Goal: Task Accomplishment & Management: Manage account settings

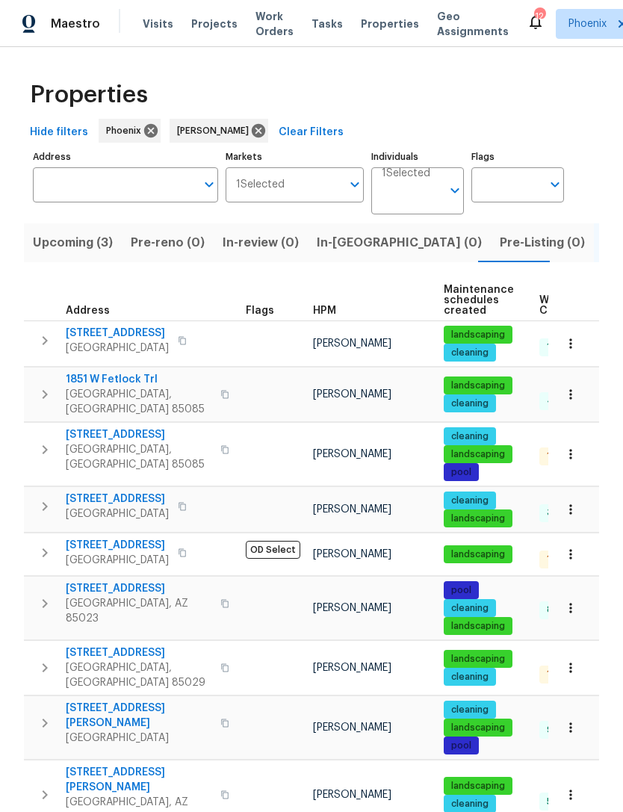
click at [44, 562] on icon "button" at bounding box center [45, 553] width 18 height 18
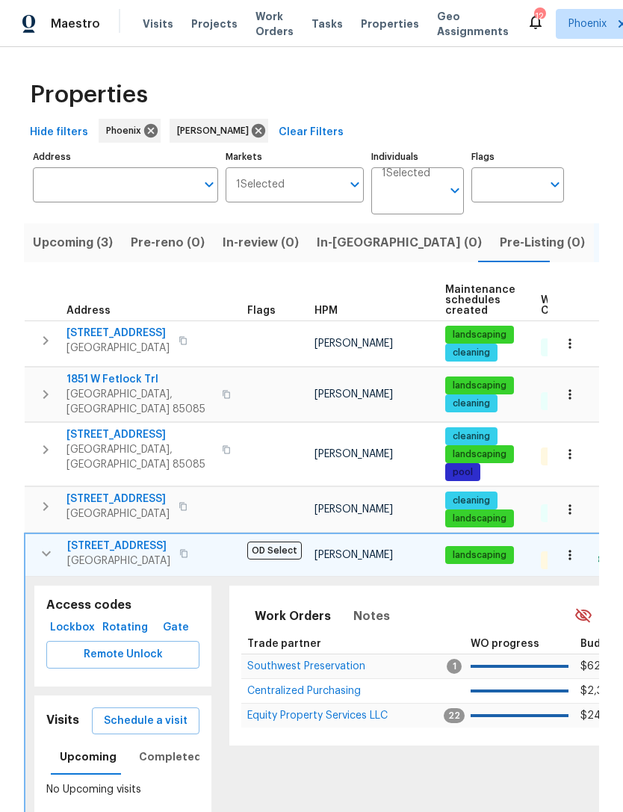
click at [158, 722] on span "Schedule a visit" at bounding box center [146, 721] width 84 height 19
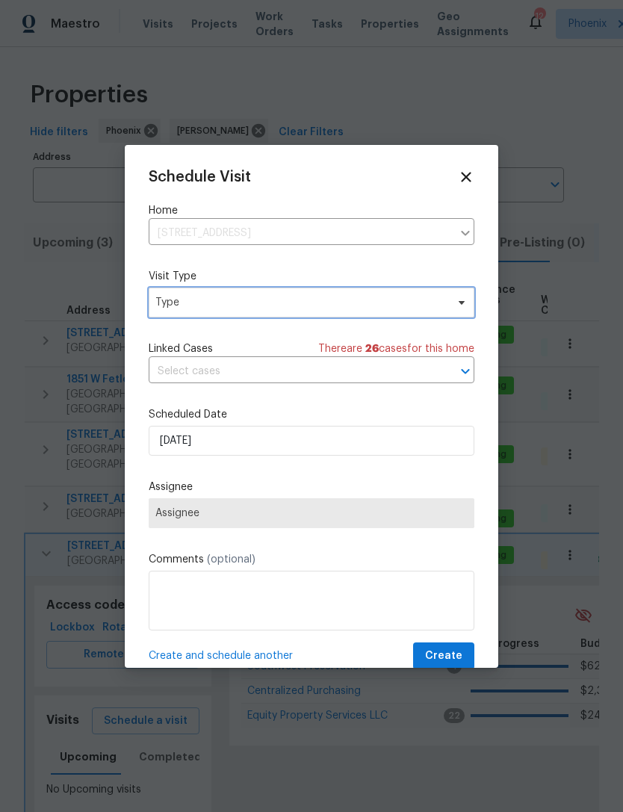
click at [233, 308] on span "Type" at bounding box center [300, 302] width 291 height 15
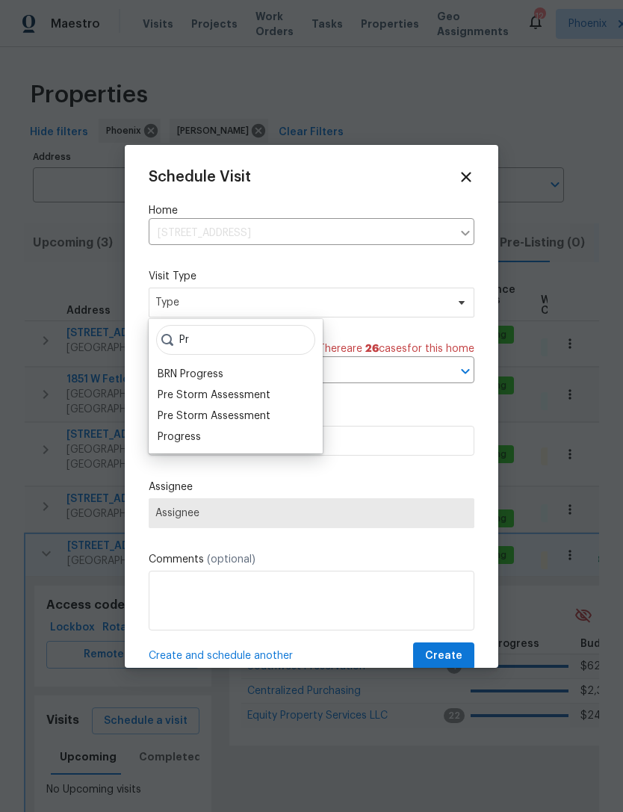
type input "Pr"
click at [188, 442] on div "Progress" at bounding box center [179, 436] width 43 height 15
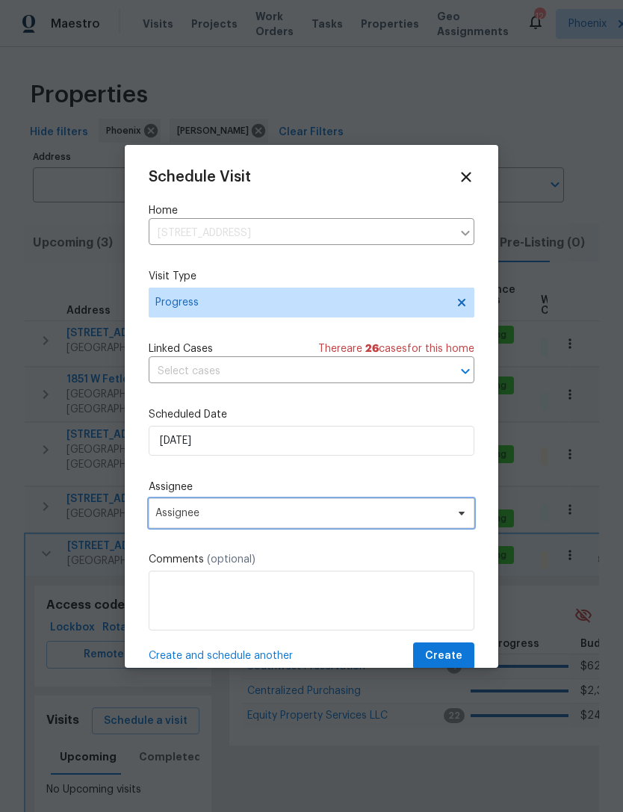
click at [223, 511] on span "Assignee" at bounding box center [301, 513] width 293 height 12
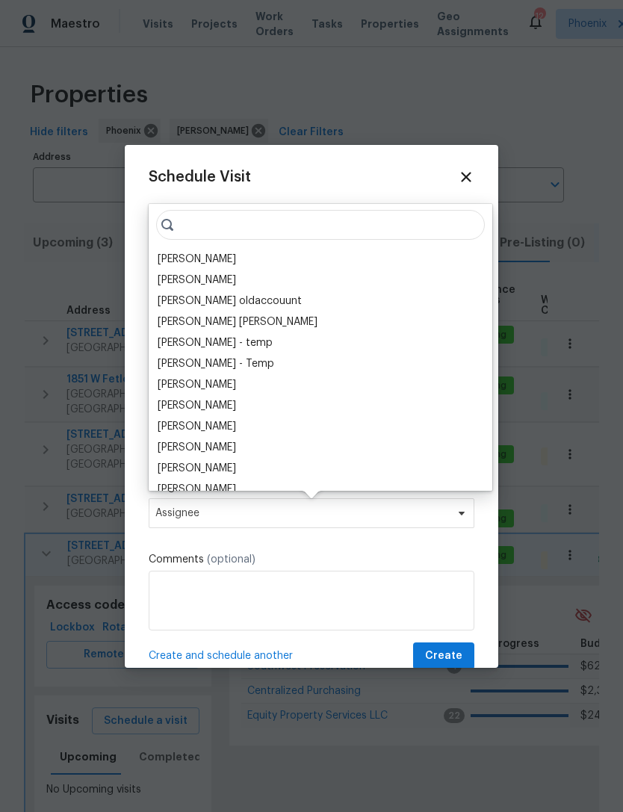
click at [211, 261] on div "[PERSON_NAME]" at bounding box center [197, 259] width 78 height 15
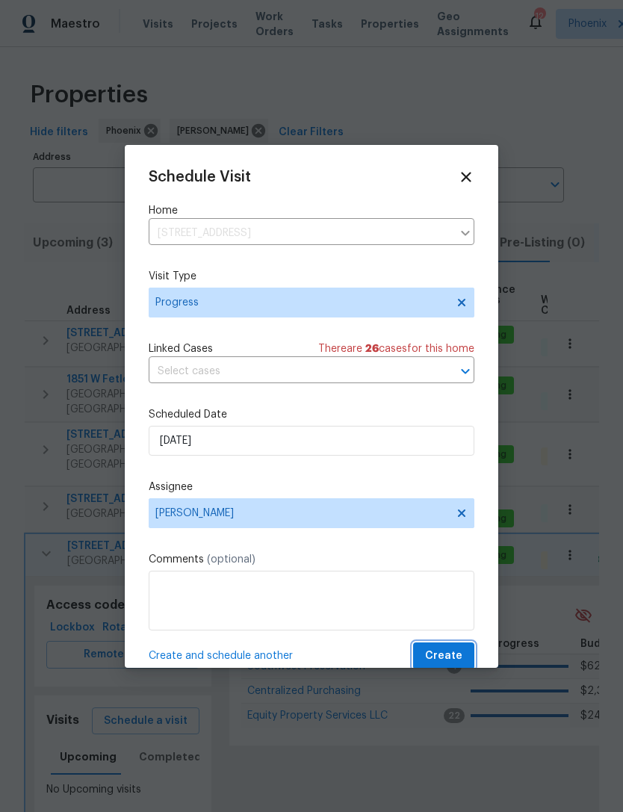
click at [444, 654] on span "Create" at bounding box center [443, 656] width 37 height 19
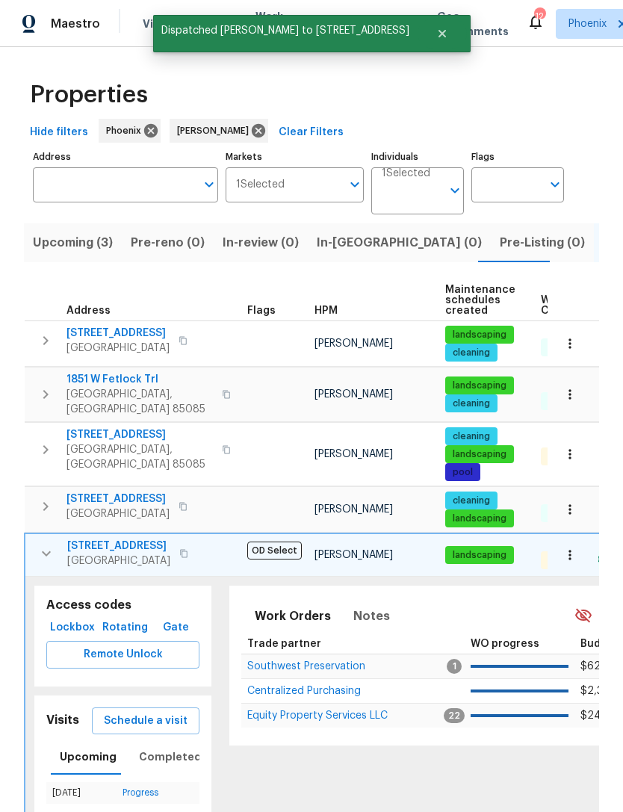
click at [47, 568] on button "button" at bounding box center [46, 554] width 30 height 30
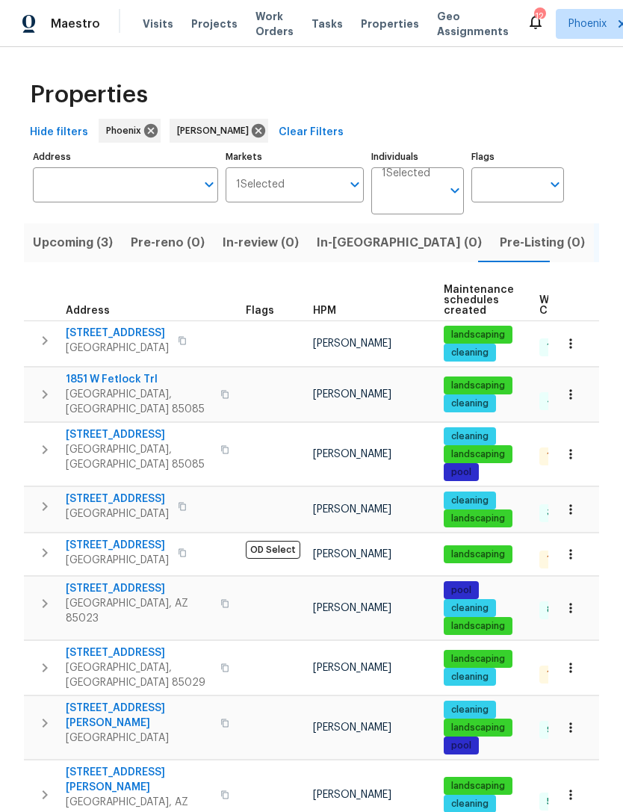
click at [607, 303] on div "Properties Hide filters Phoenix Jeremy Van Kirk Clear Filters Address Address M…" at bounding box center [311, 468] width 623 height 843
click at [37, 559] on icon "button" at bounding box center [45, 553] width 18 height 18
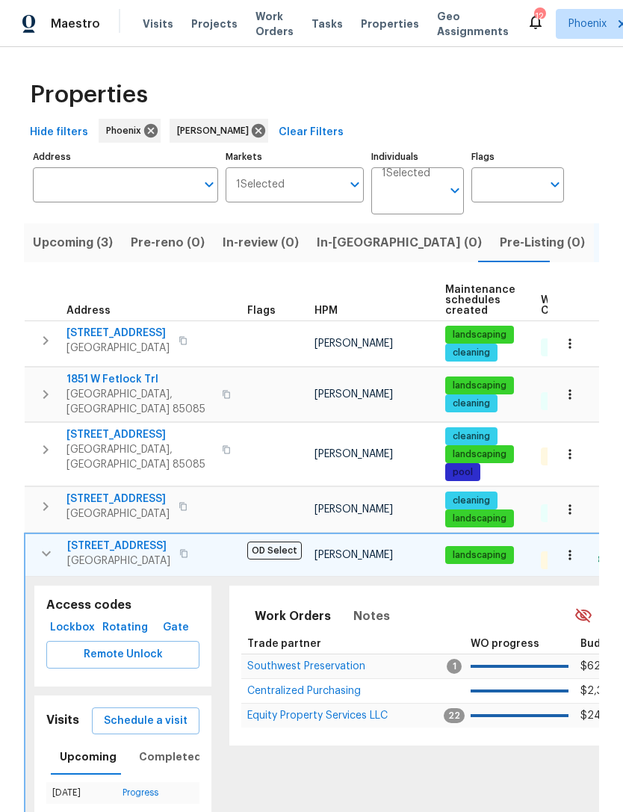
click at [306, 721] on span "Equity Property Services LLC" at bounding box center [317, 715] width 140 height 10
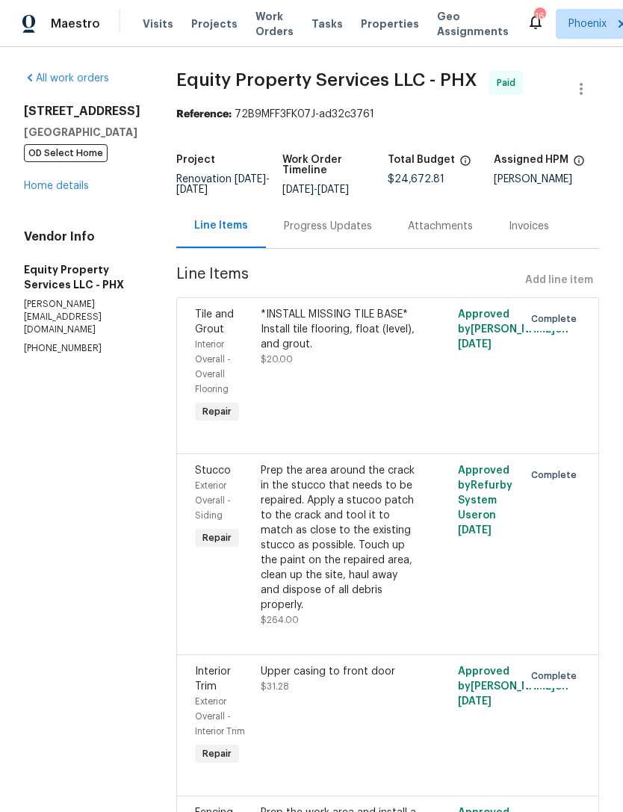
click at [88, 191] on link "Home details" at bounding box center [56, 186] width 65 height 10
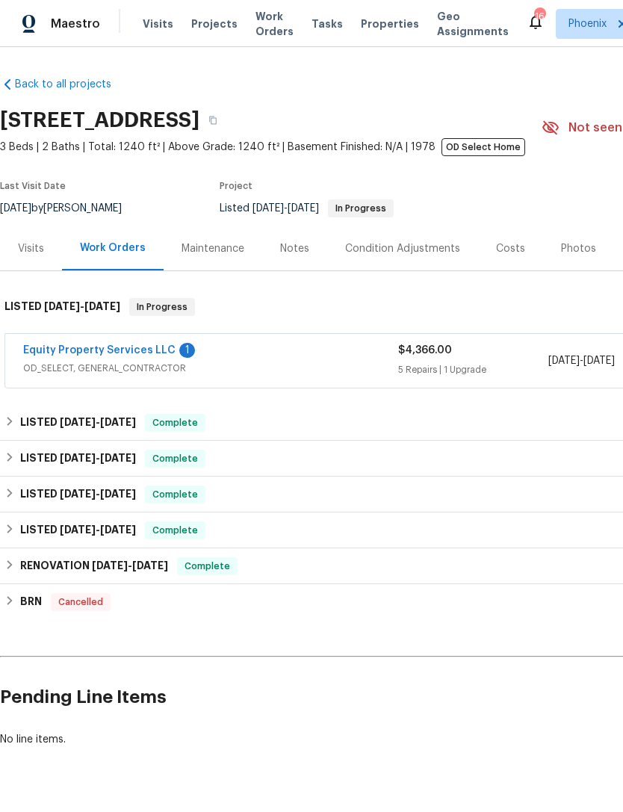
click at [154, 356] on link "Equity Property Services LLC" at bounding box center [99, 350] width 152 height 10
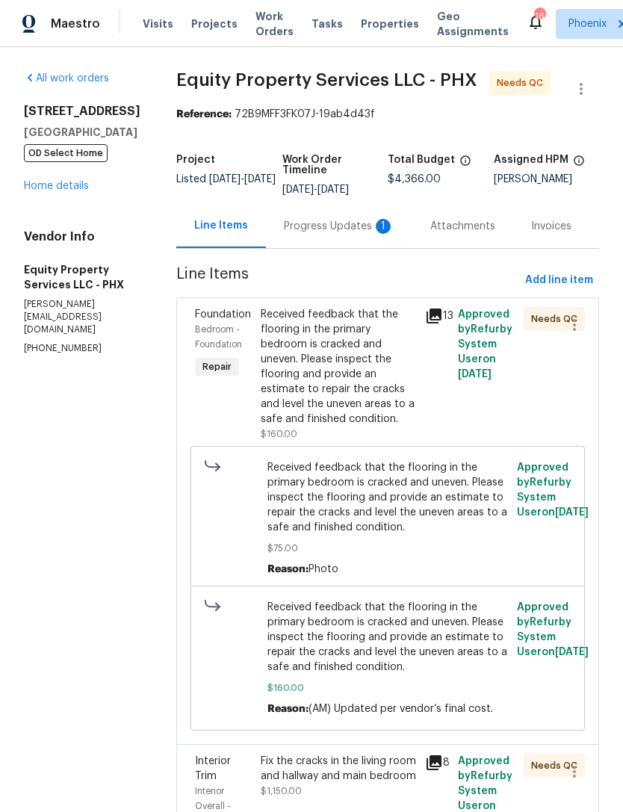
click at [338, 234] on div "Progress Updates 1" at bounding box center [339, 226] width 111 height 15
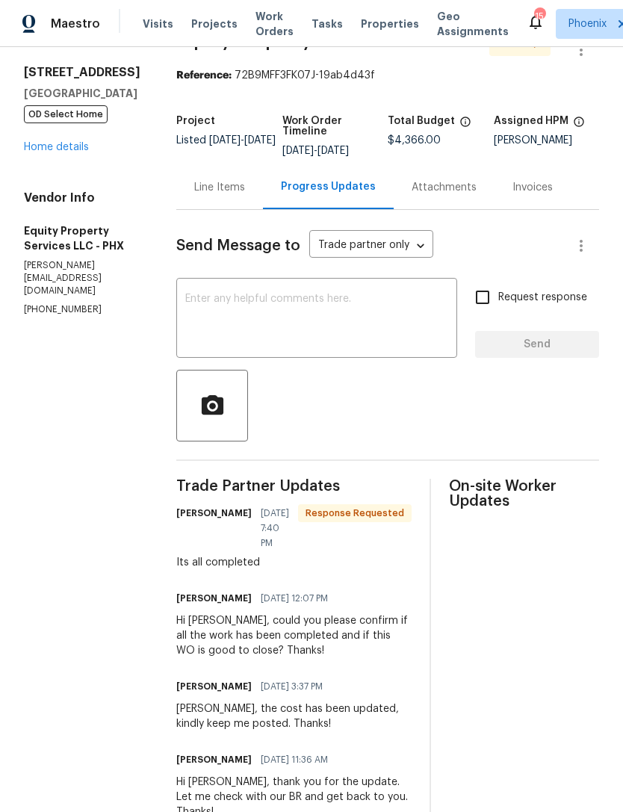
scroll to position [82, 0]
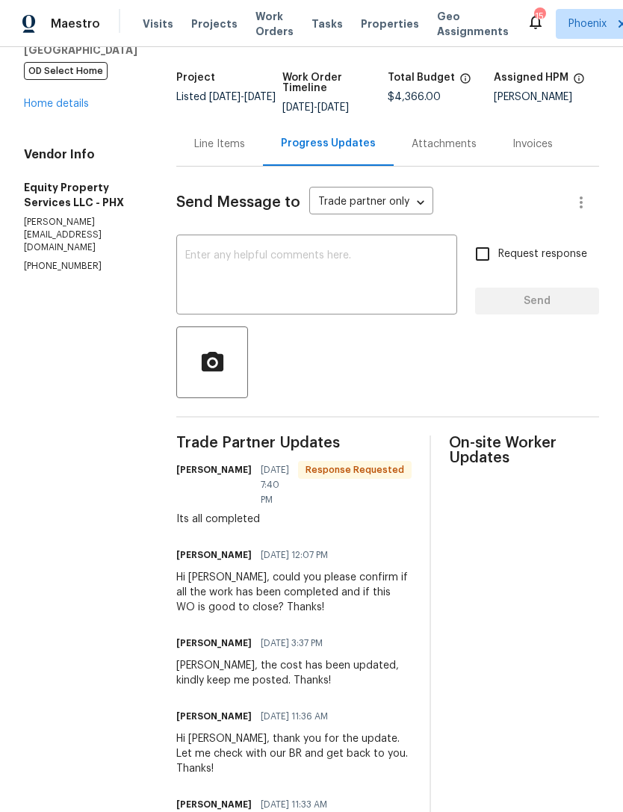
click at [233, 302] on textarea at bounding box center [316, 276] width 263 height 52
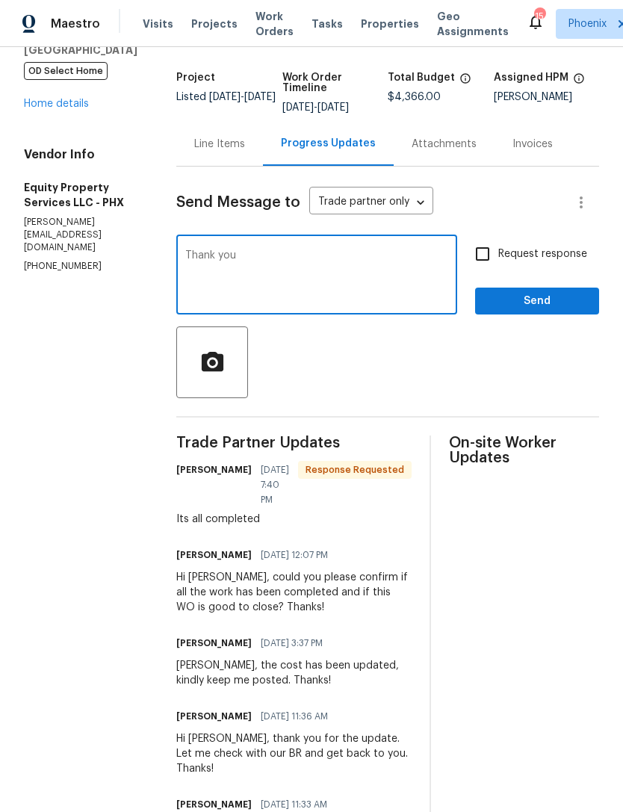
type textarea "Thank you"
click at [482, 265] on input "Request response" at bounding box center [482, 253] width 31 height 31
checkbox input "true"
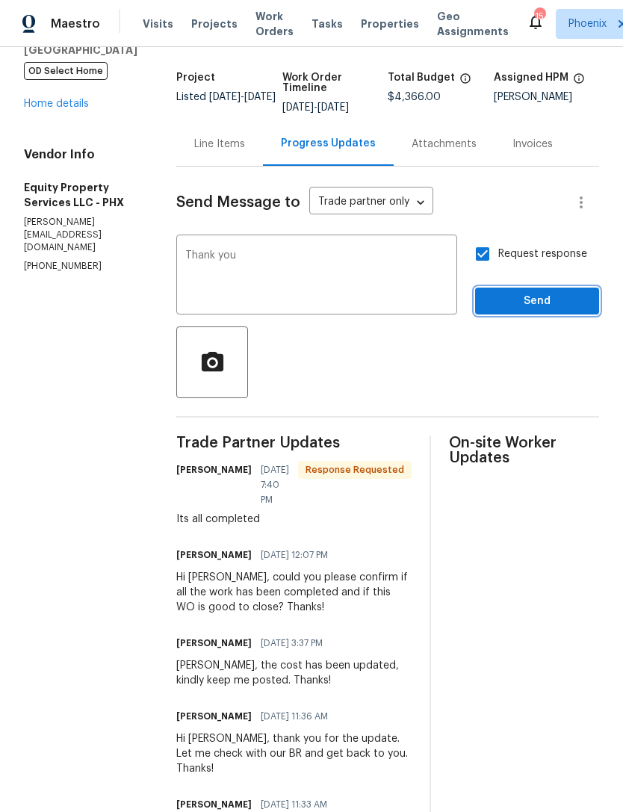
click at [544, 311] on span "Send" at bounding box center [537, 301] width 100 height 19
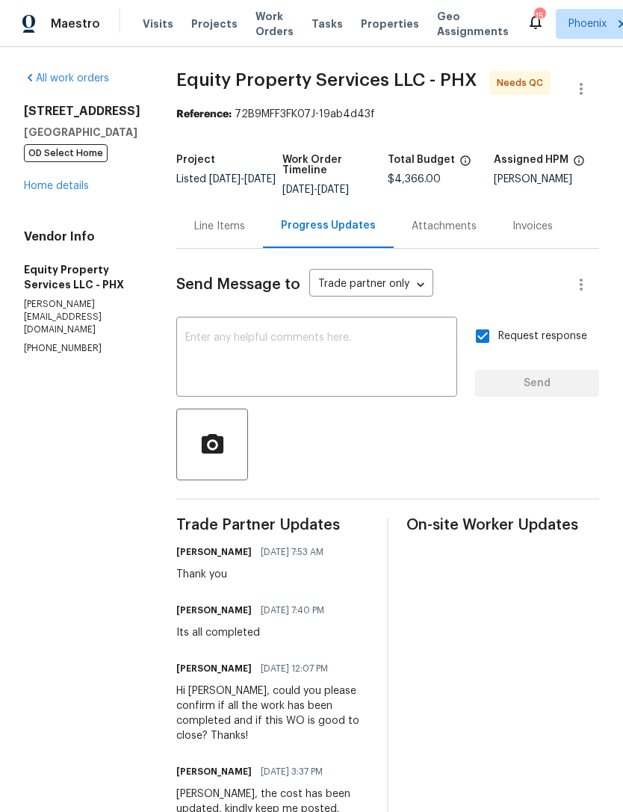
scroll to position [0, 0]
click at [203, 234] on div "Line Items" at bounding box center [219, 226] width 51 height 15
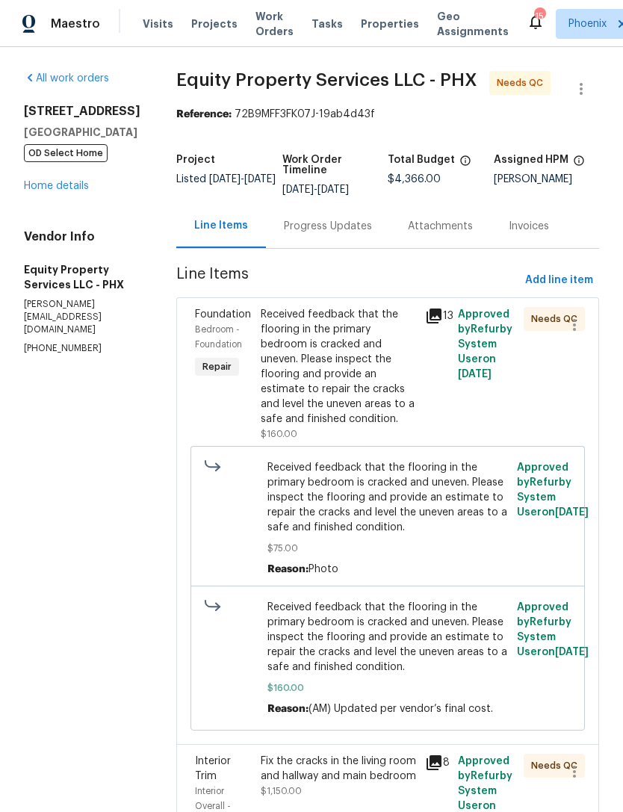
click at [325, 373] on div "Received feedback that the flooring in the primary bedroom is cracked and uneve…" at bounding box center [338, 367] width 155 height 120
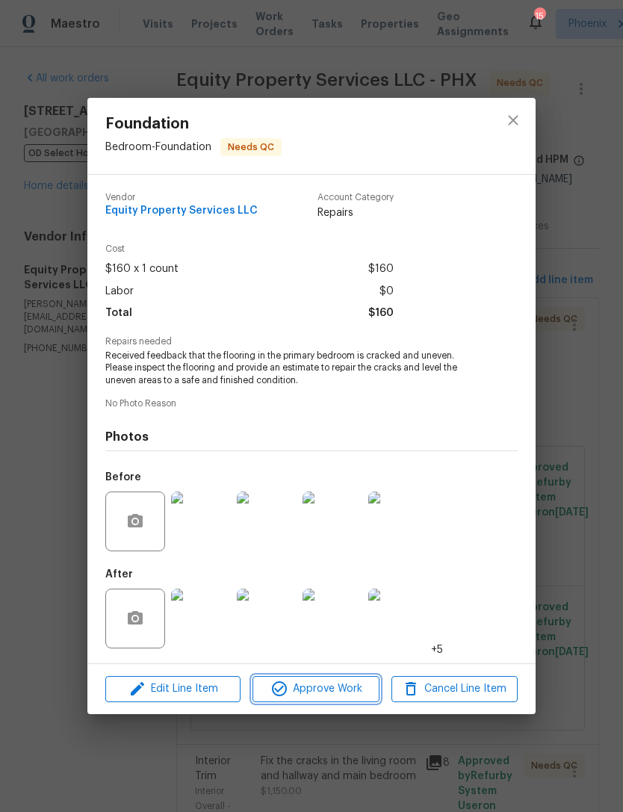
click at [342, 683] on span "Approve Work" at bounding box center [315, 689] width 117 height 19
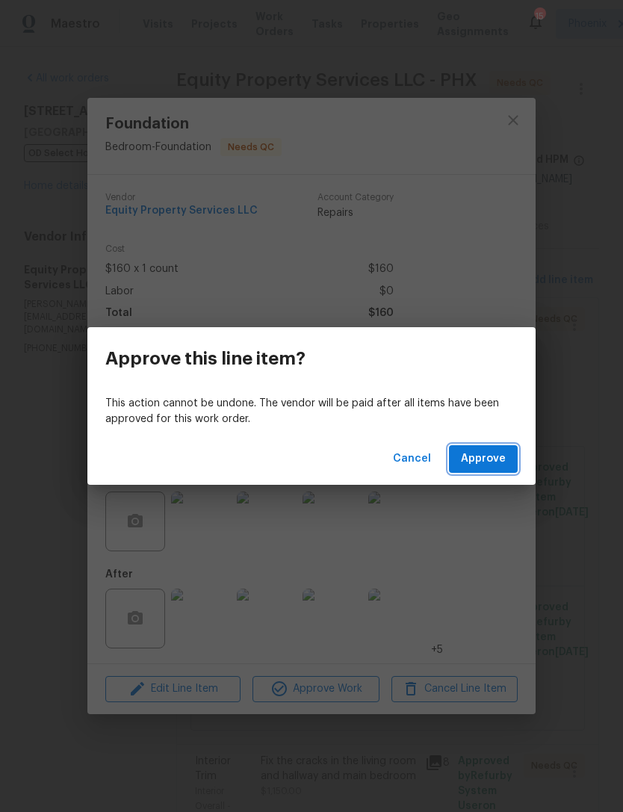
click at [495, 455] on span "Approve" at bounding box center [483, 459] width 45 height 19
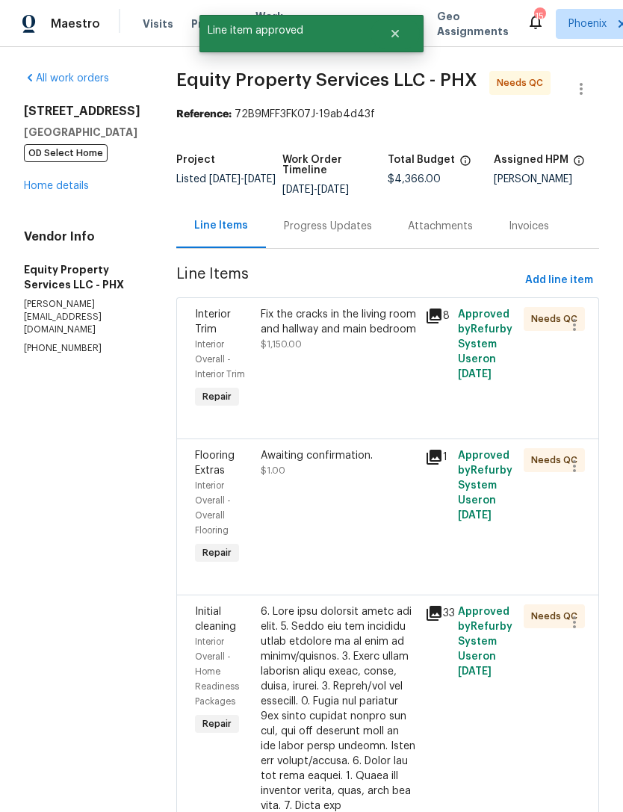
click at [311, 234] on div "Progress Updates" at bounding box center [328, 226] width 88 height 15
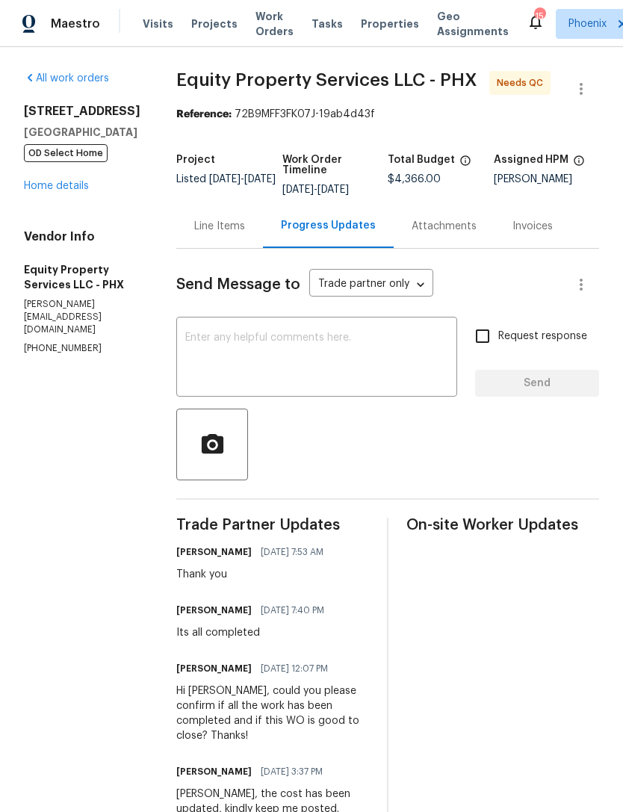
click at [198, 234] on div "Line Items" at bounding box center [219, 226] width 51 height 15
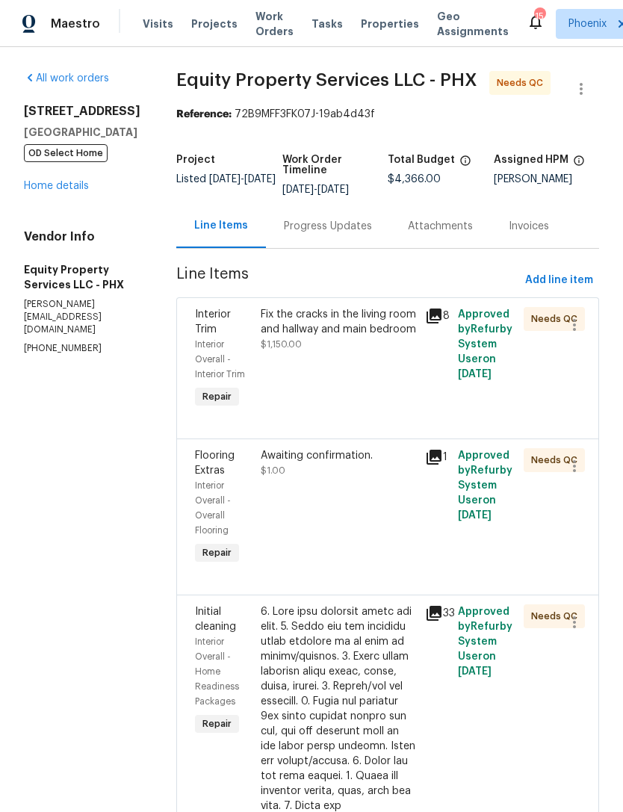
click at [300, 234] on div "Progress Updates" at bounding box center [328, 226] width 88 height 15
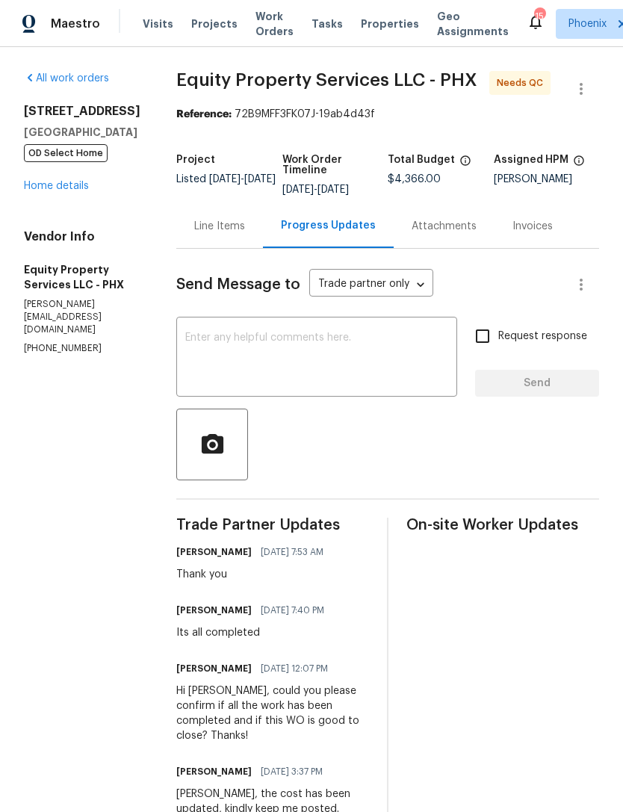
click at [196, 234] on div "Line Items" at bounding box center [219, 226] width 51 height 15
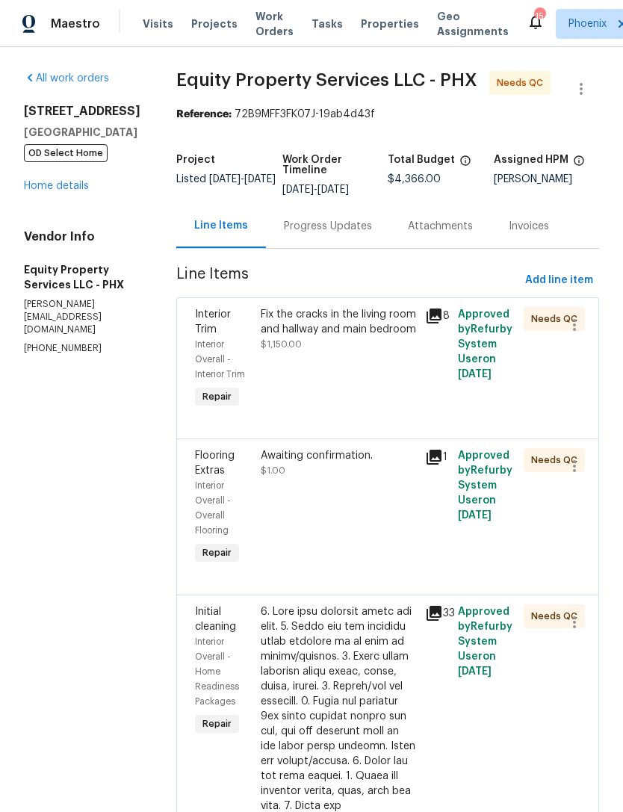
click at [341, 337] on div "Fix the cracks in the living room and hallway and main bedroom" at bounding box center [338, 322] width 155 height 30
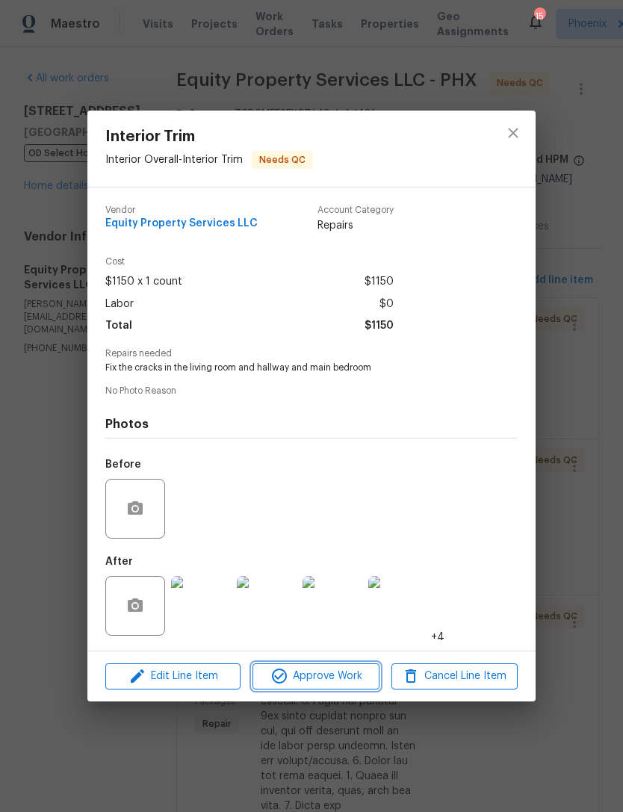
click at [343, 668] on button "Approve Work" at bounding box center [315, 676] width 126 height 26
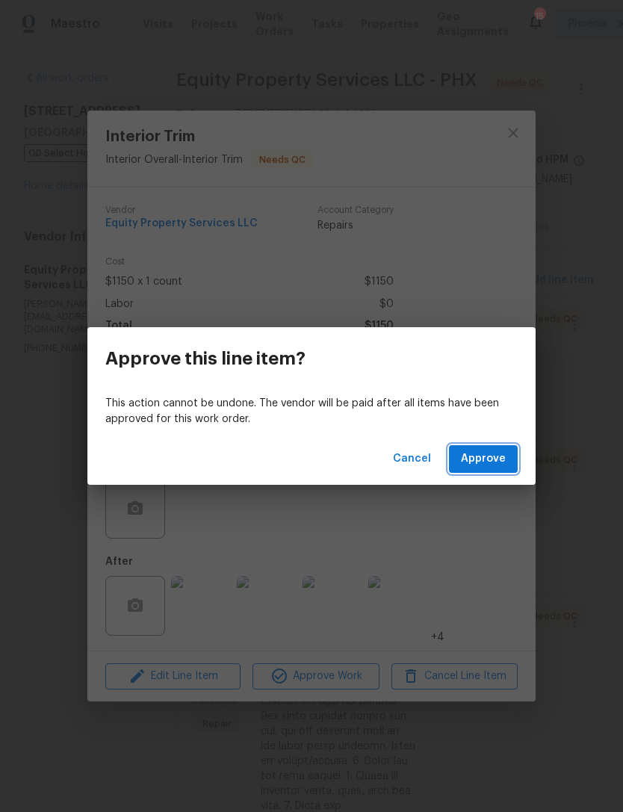
click at [476, 457] on span "Approve" at bounding box center [483, 459] width 45 height 19
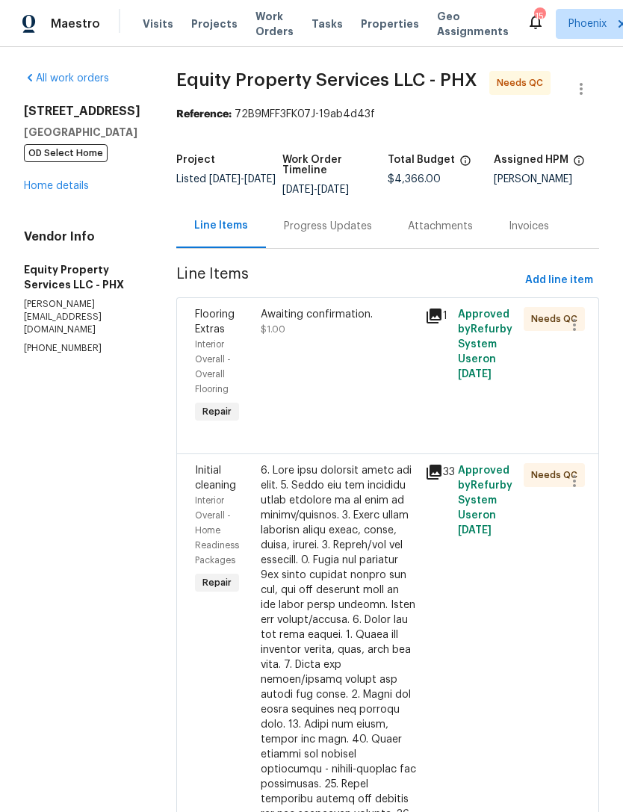
click at [307, 322] on div "Awaiting confirmation." at bounding box center [338, 314] width 155 height 15
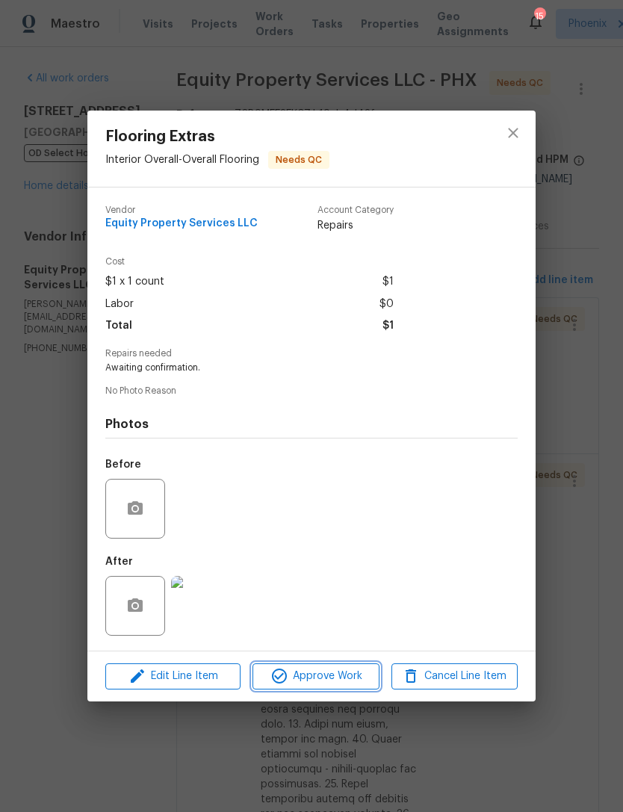
click at [347, 676] on span "Approve Work" at bounding box center [315, 676] width 117 height 19
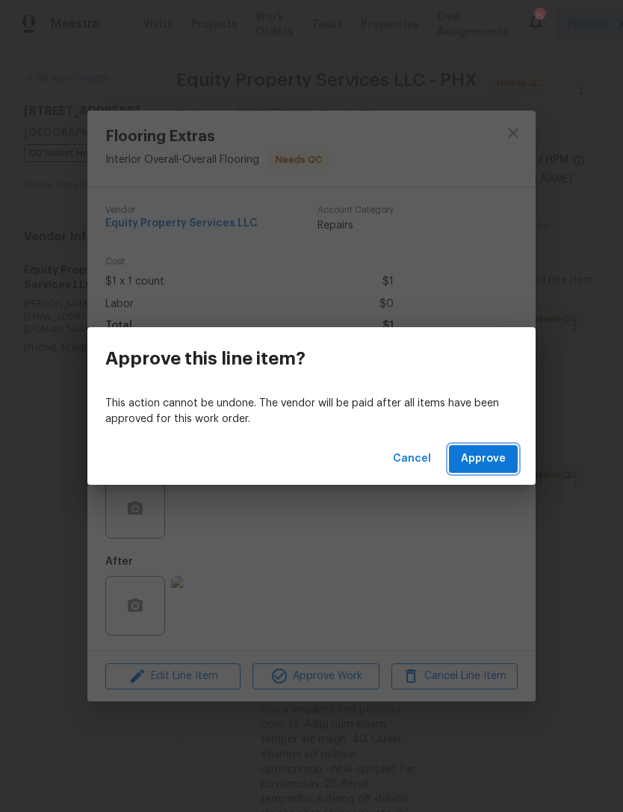
click at [500, 455] on span "Approve" at bounding box center [483, 459] width 45 height 19
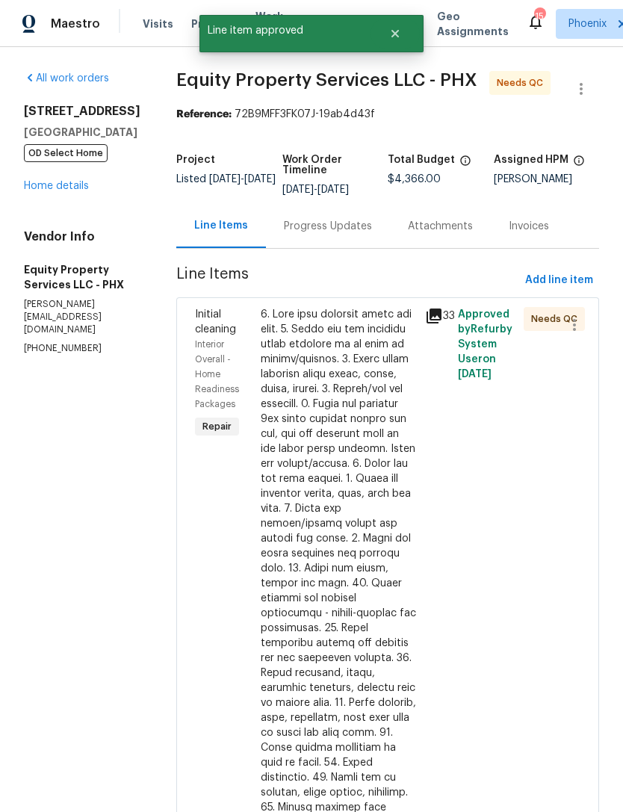
click at [346, 478] on div at bounding box center [338, 665] width 155 height 717
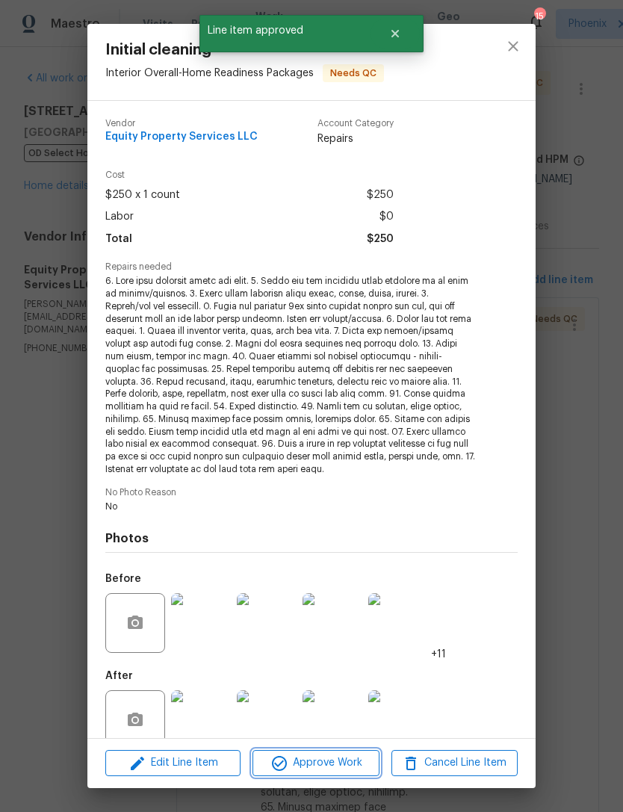
click at [339, 766] on span "Approve Work" at bounding box center [315, 763] width 117 height 19
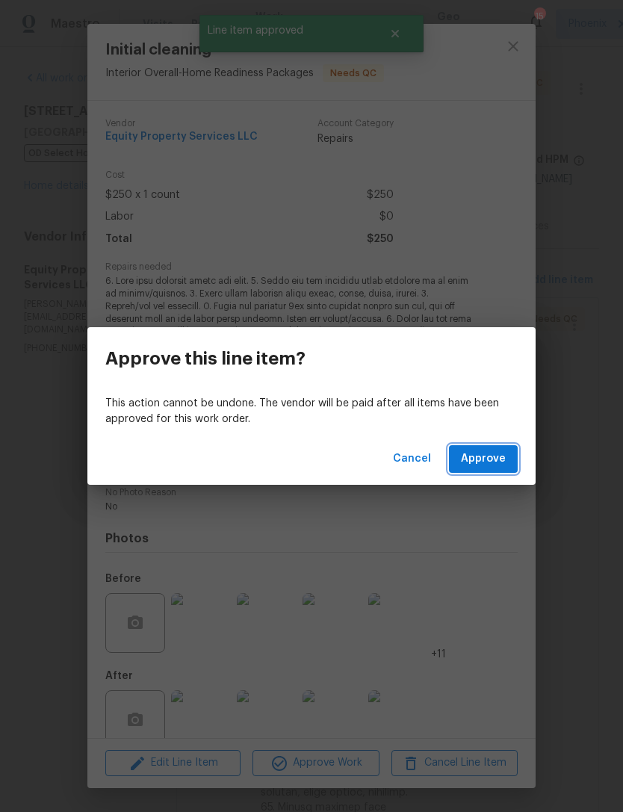
click at [493, 459] on span "Approve" at bounding box center [483, 459] width 45 height 19
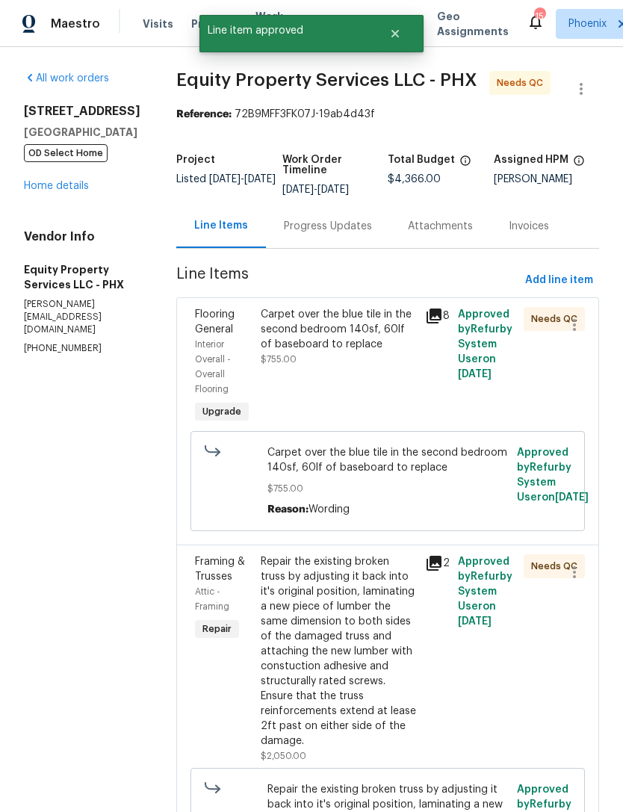
click at [311, 367] on div "Carpet over the blue tile in the second bedroom 140sf, 60lf of baseboard to rep…" at bounding box center [338, 337] width 155 height 60
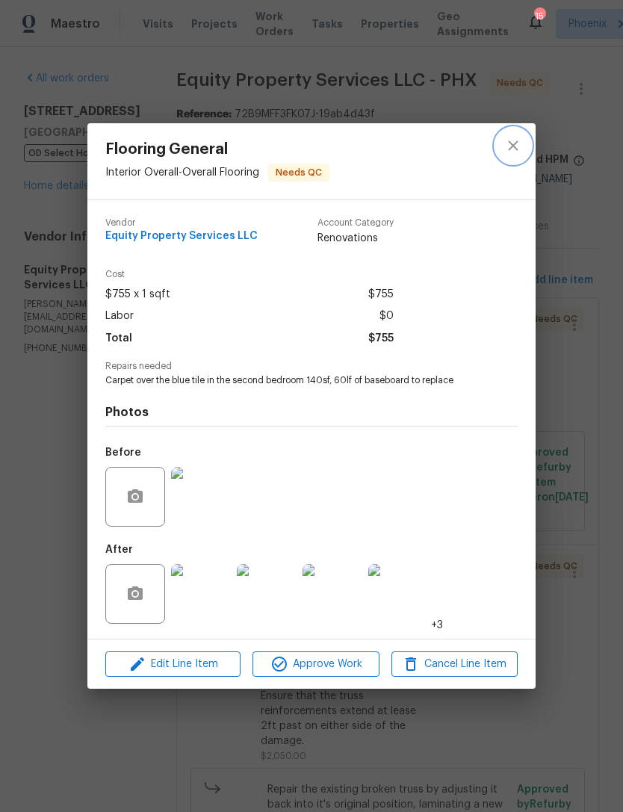
click at [514, 139] on icon "close" at bounding box center [513, 146] width 18 height 18
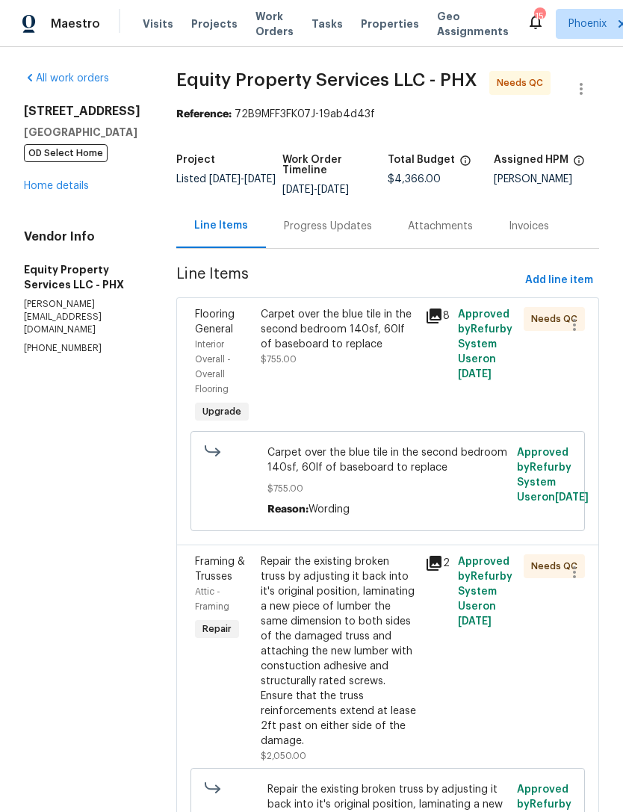
click at [356, 352] on div "Carpet over the blue tile in the second bedroom 140sf, 60lf of baseboard to rep…" at bounding box center [338, 329] width 155 height 45
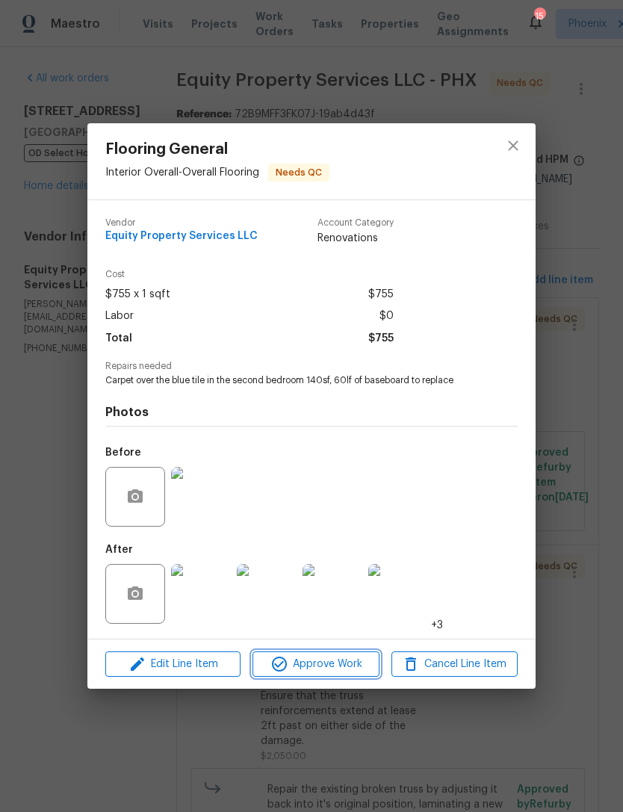
click at [341, 661] on span "Approve Work" at bounding box center [315, 664] width 117 height 19
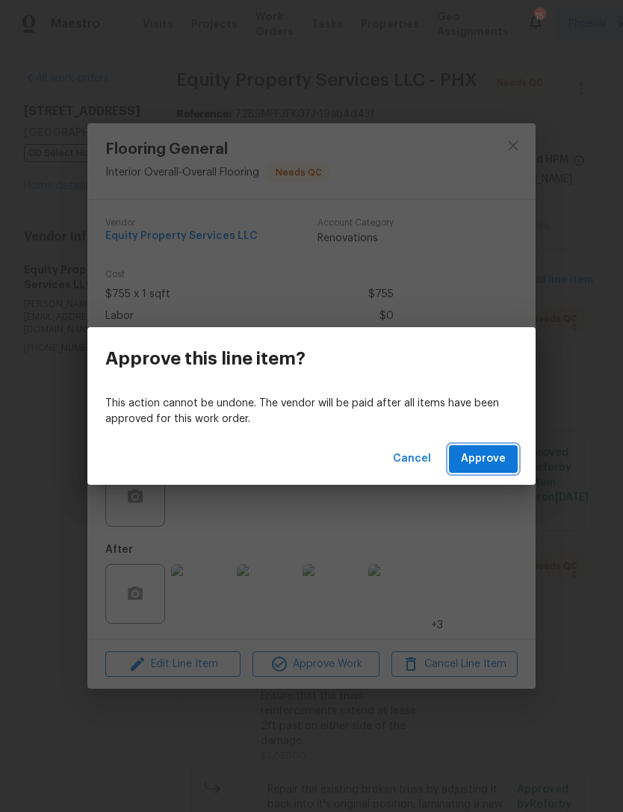
click at [494, 453] on span "Approve" at bounding box center [483, 459] width 45 height 19
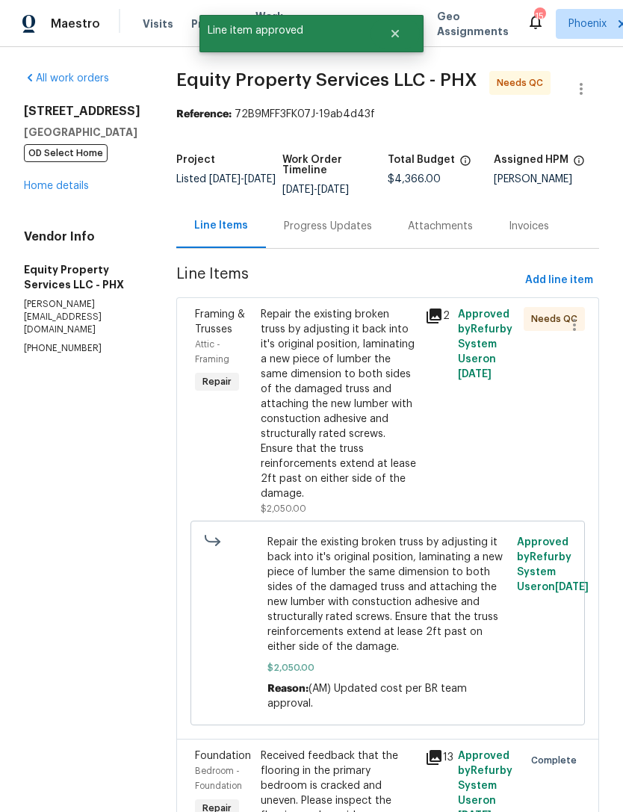
click at [329, 423] on div "Repair the existing broken truss by adjusting it back into it's original positi…" at bounding box center [338, 404] width 155 height 194
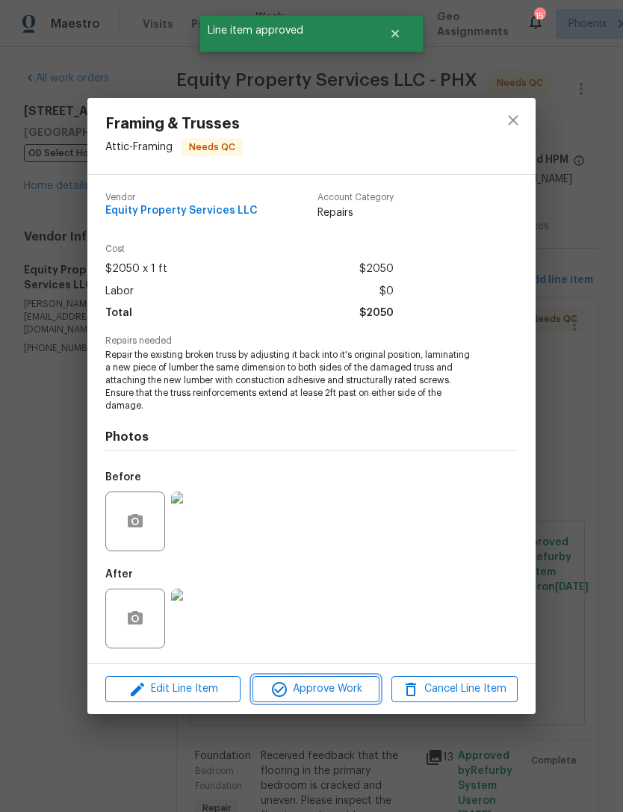
click at [340, 684] on span "Approve Work" at bounding box center [315, 689] width 117 height 19
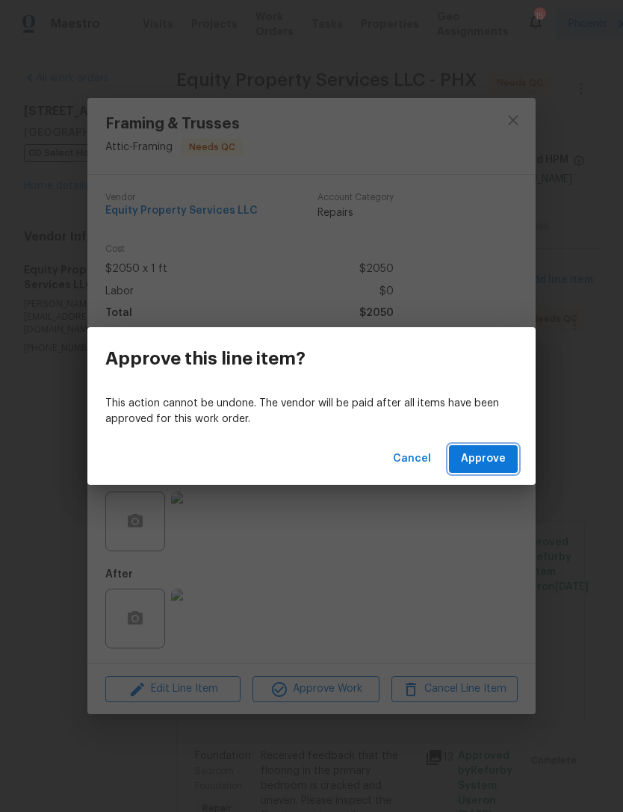
click at [471, 456] on span "Approve" at bounding box center [483, 459] width 45 height 19
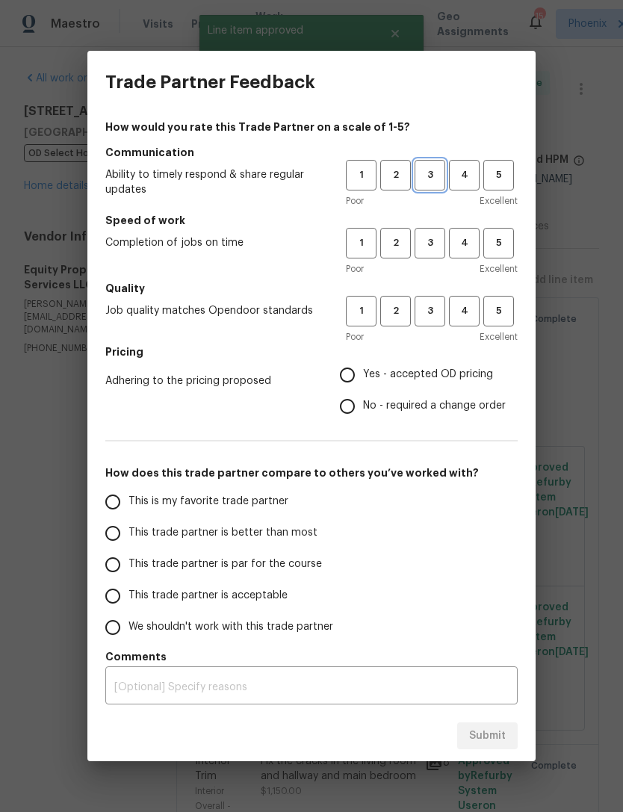
click at [440, 169] on span "3" at bounding box center [430, 175] width 28 height 17
click at [426, 248] on span "3" at bounding box center [430, 243] width 28 height 17
click at [434, 300] on button "3" at bounding box center [430, 311] width 31 height 31
click at [355, 404] on input "No - required a change order" at bounding box center [347, 406] width 31 height 31
radio input "true"
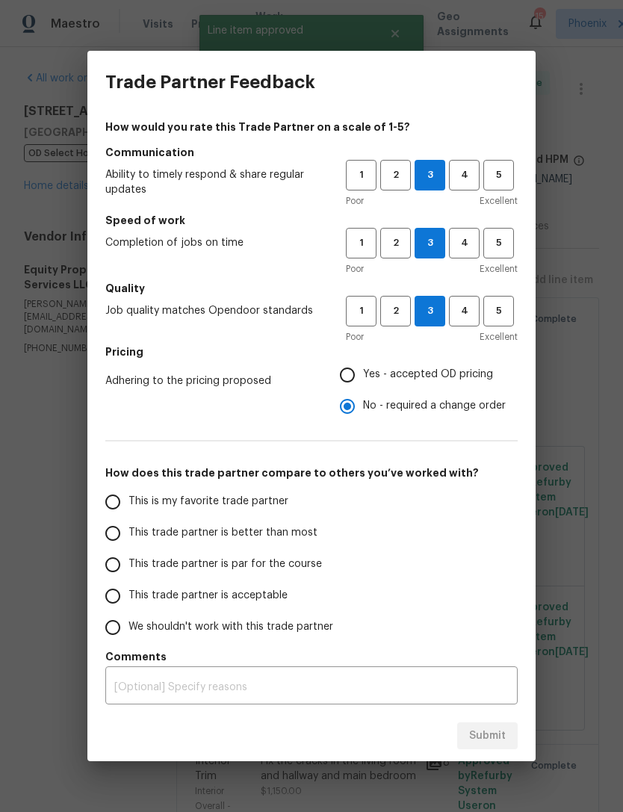
click at [123, 504] on input "This is my favorite trade partner" at bounding box center [112, 501] width 31 height 31
click at [508, 734] on button "Submit" at bounding box center [487, 736] width 60 height 28
radio input "true"
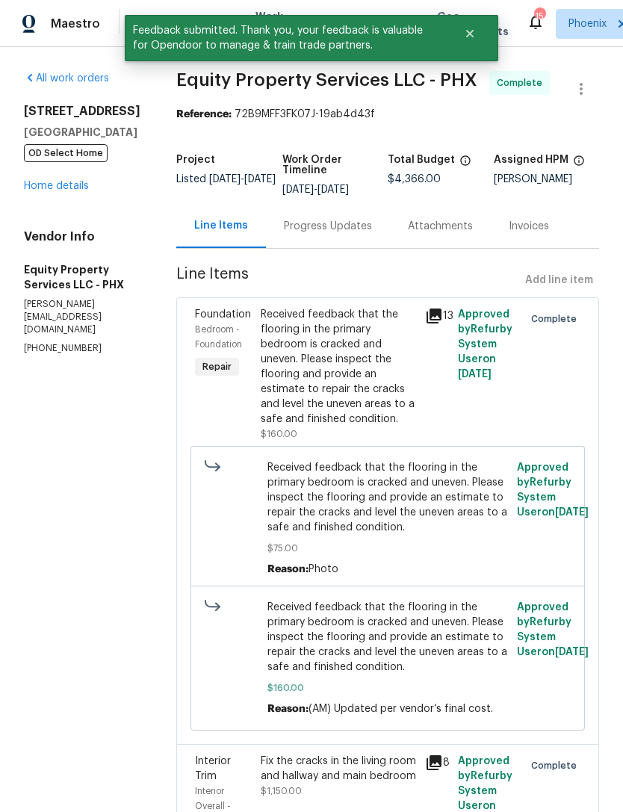
click at [65, 191] on link "Home details" at bounding box center [56, 186] width 65 height 10
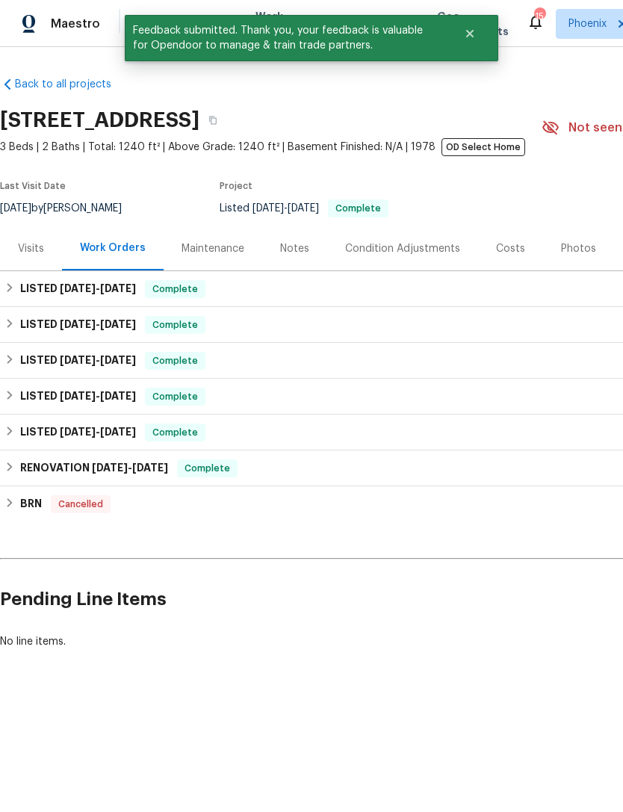
click at [301, 256] on div "Notes" at bounding box center [294, 248] width 29 height 15
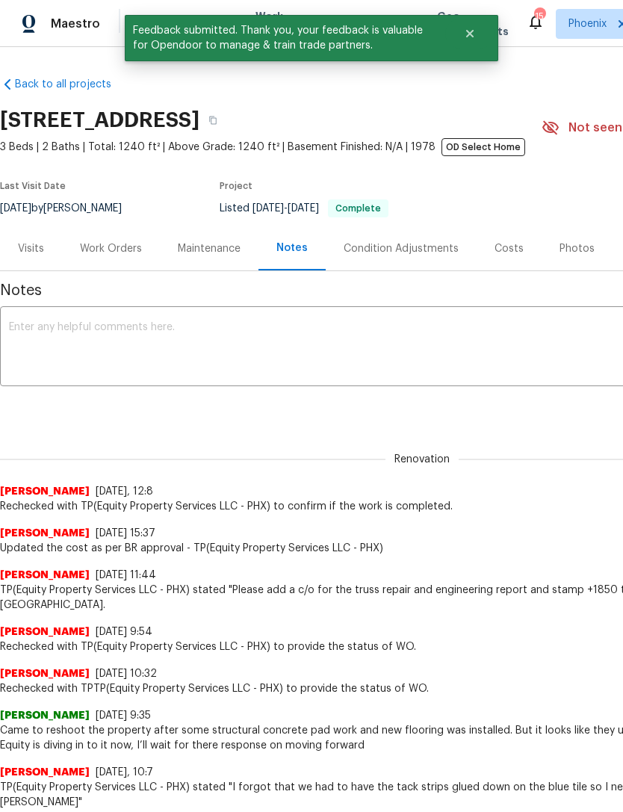
click at [137, 361] on textarea at bounding box center [422, 348] width 826 height 52
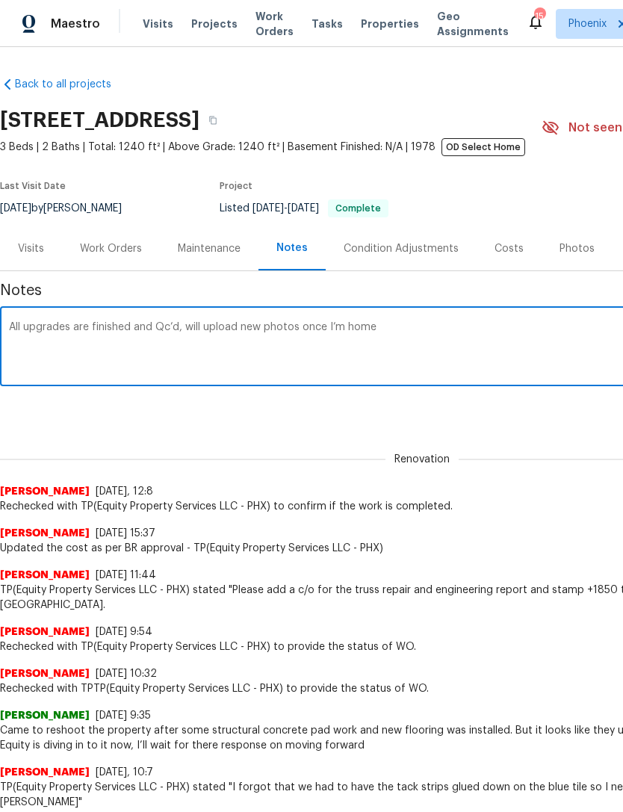
type textarea "All upgrades are finished and Qc’d, will upload new photos once I’m home"
click at [474, 423] on div "Renovation 953a6166-20f6-480c-bc55-8ead8e0ab55f ​ Add" at bounding box center [422, 409] width 844 height 28
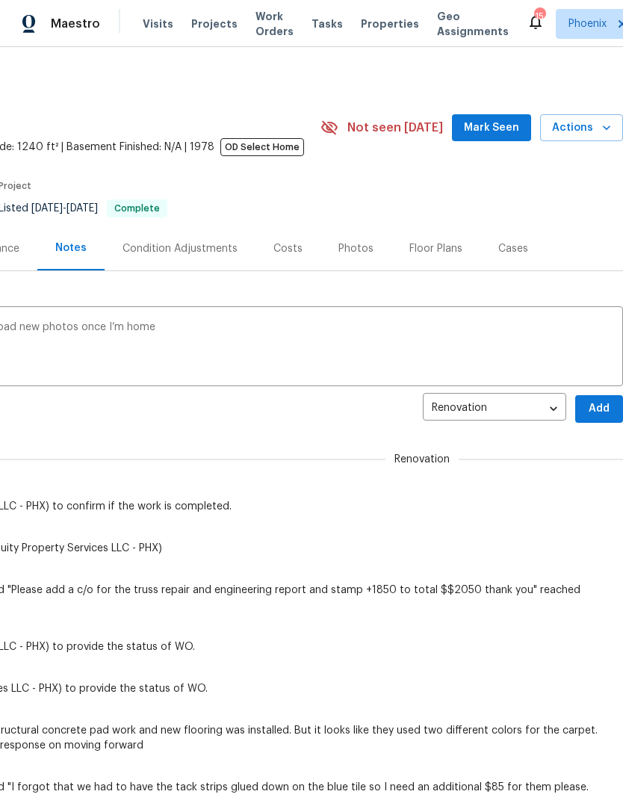
scroll to position [0, 221]
click at [602, 418] on span "Add" at bounding box center [599, 409] width 24 height 19
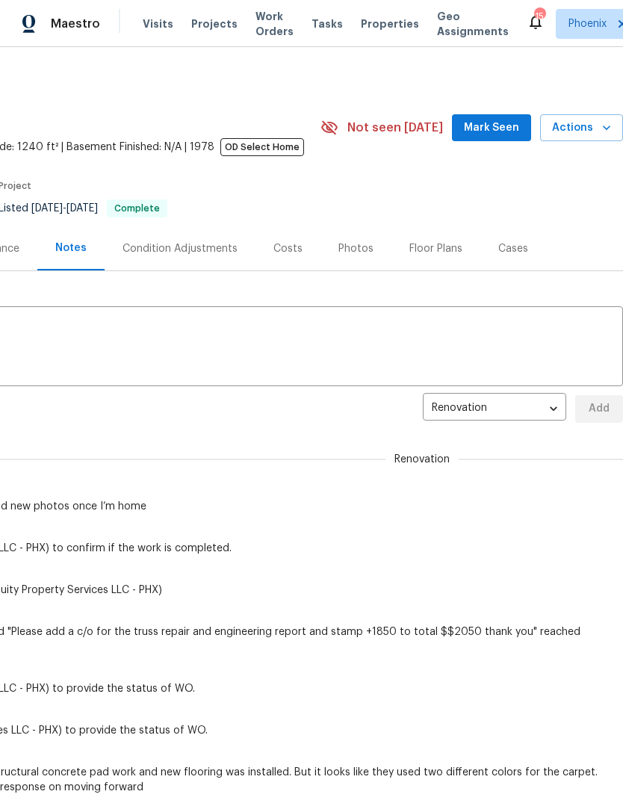
click at [499, 137] on span "Mark Seen" at bounding box center [491, 128] width 55 height 19
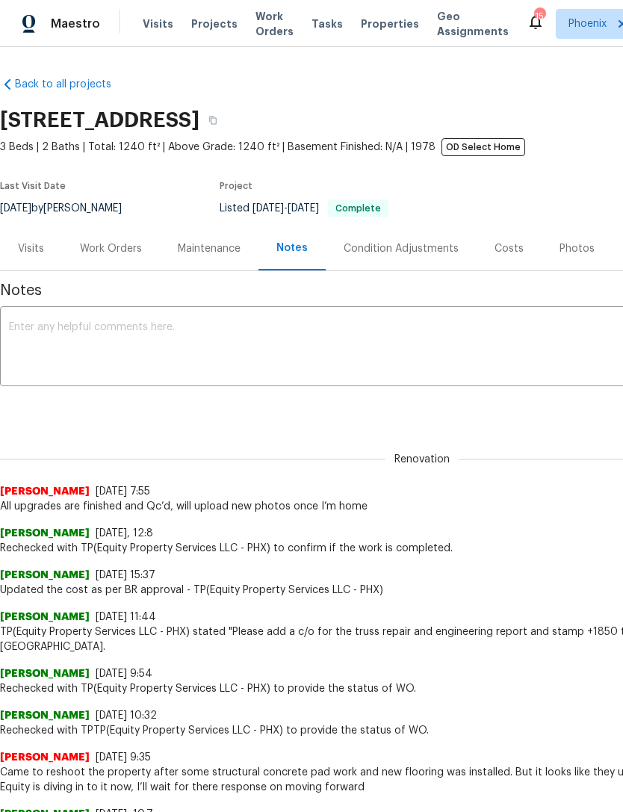
scroll to position [0, 0]
